Goal: Task Accomplishment & Management: Use online tool/utility

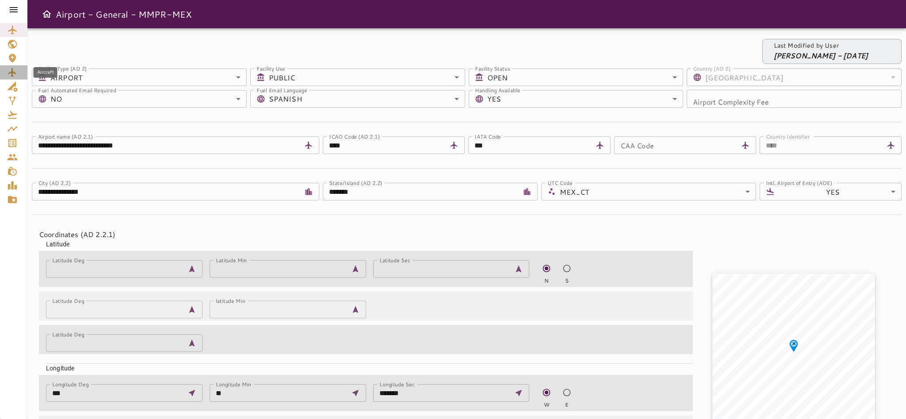
click at [7, 74] on icon "Aircraft" at bounding box center [12, 72] width 11 height 11
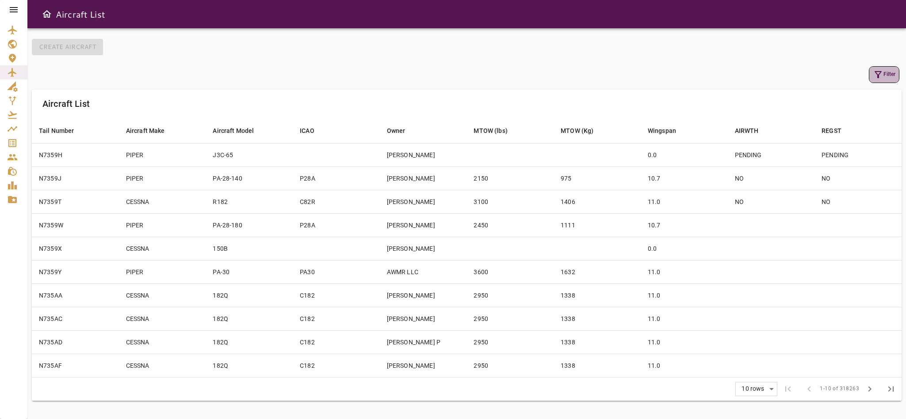
click at [878, 79] on icon "button" at bounding box center [877, 74] width 11 height 11
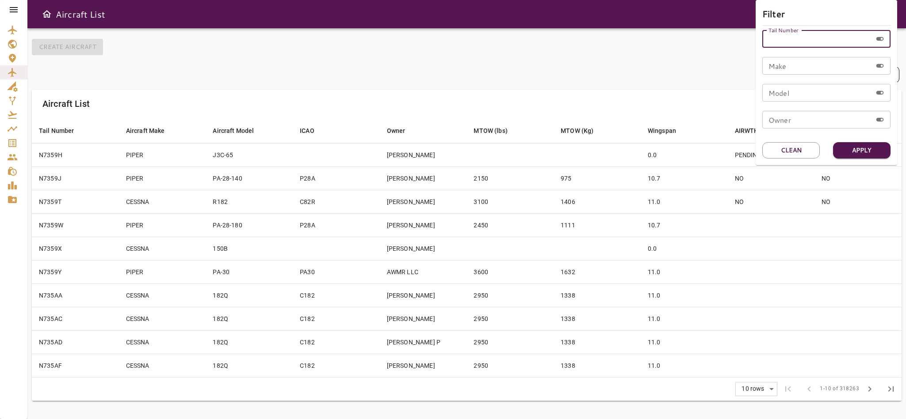
click at [809, 43] on input "Tail Number" at bounding box center [817, 39] width 110 height 18
type input "******"
click at [863, 146] on button "Apply" at bounding box center [861, 150] width 57 height 16
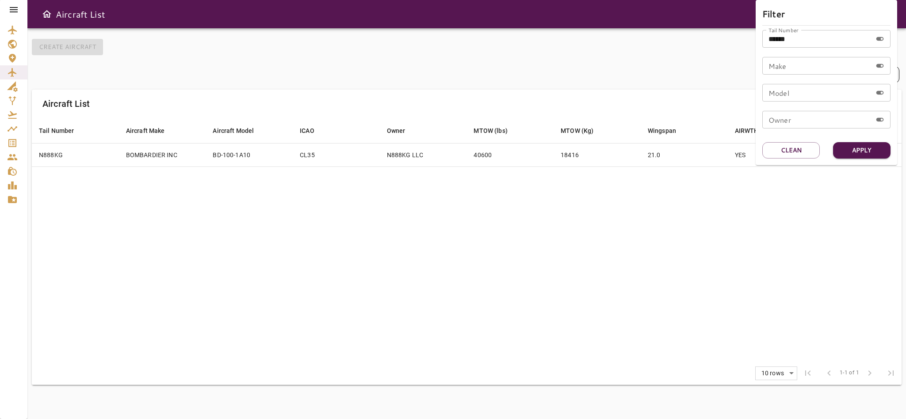
click at [768, 216] on div at bounding box center [453, 209] width 906 height 419
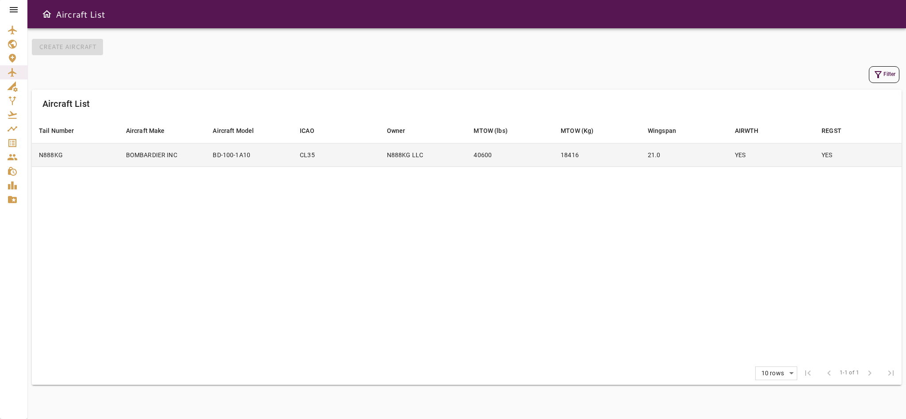
click at [606, 157] on td "18416" at bounding box center [596, 154] width 87 height 23
